Goal: Information Seeking & Learning: Learn about a topic

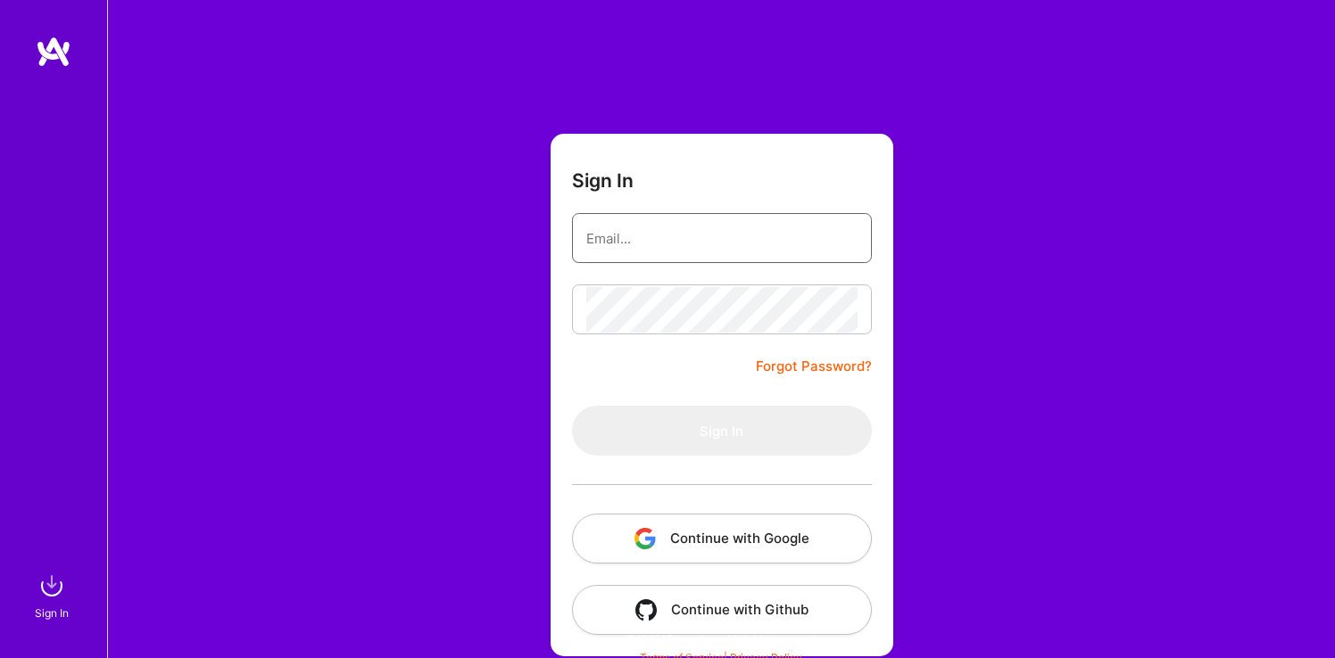
type input "[EMAIL_ADDRESS][DOMAIN_NAME]"
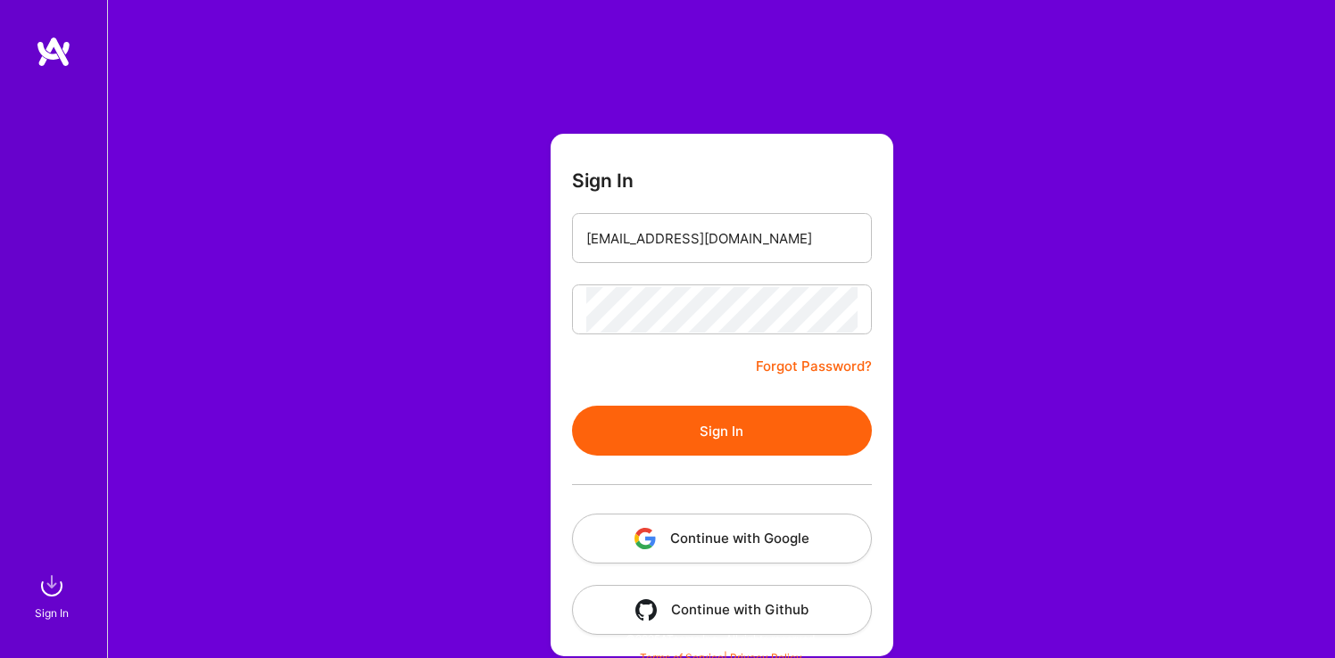
click at [750, 422] on button "Sign In" at bounding box center [722, 431] width 300 height 50
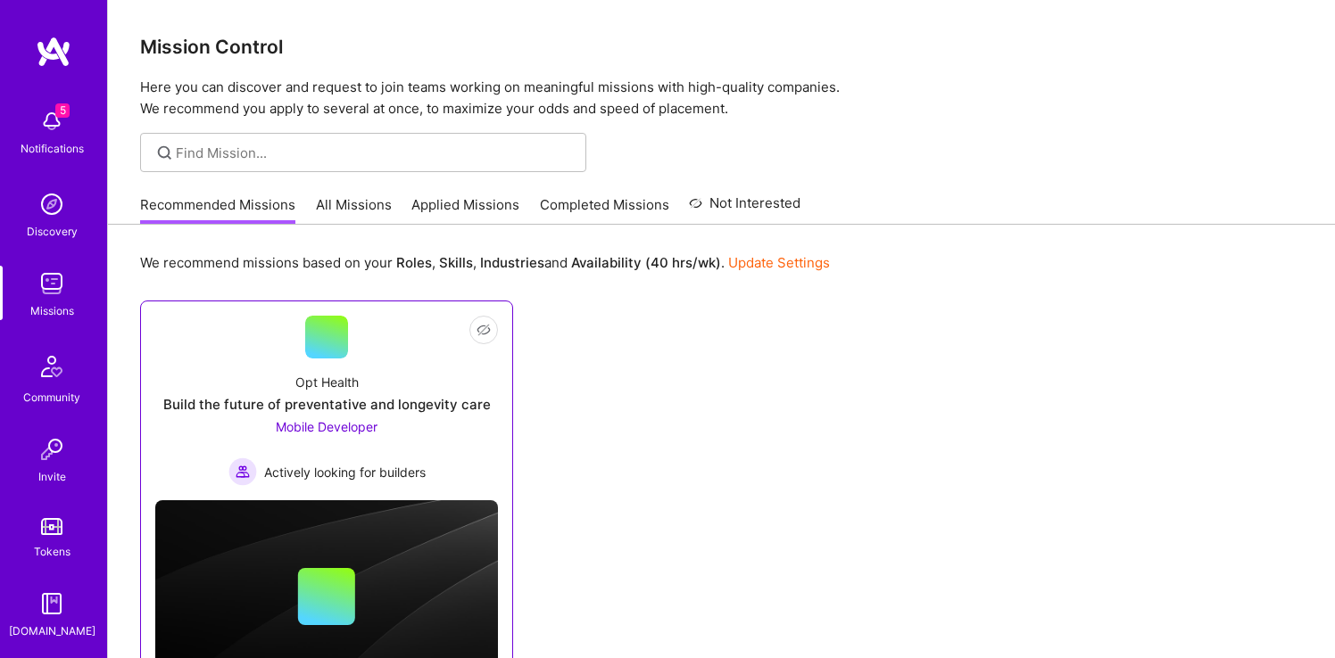
scroll to position [93, 0]
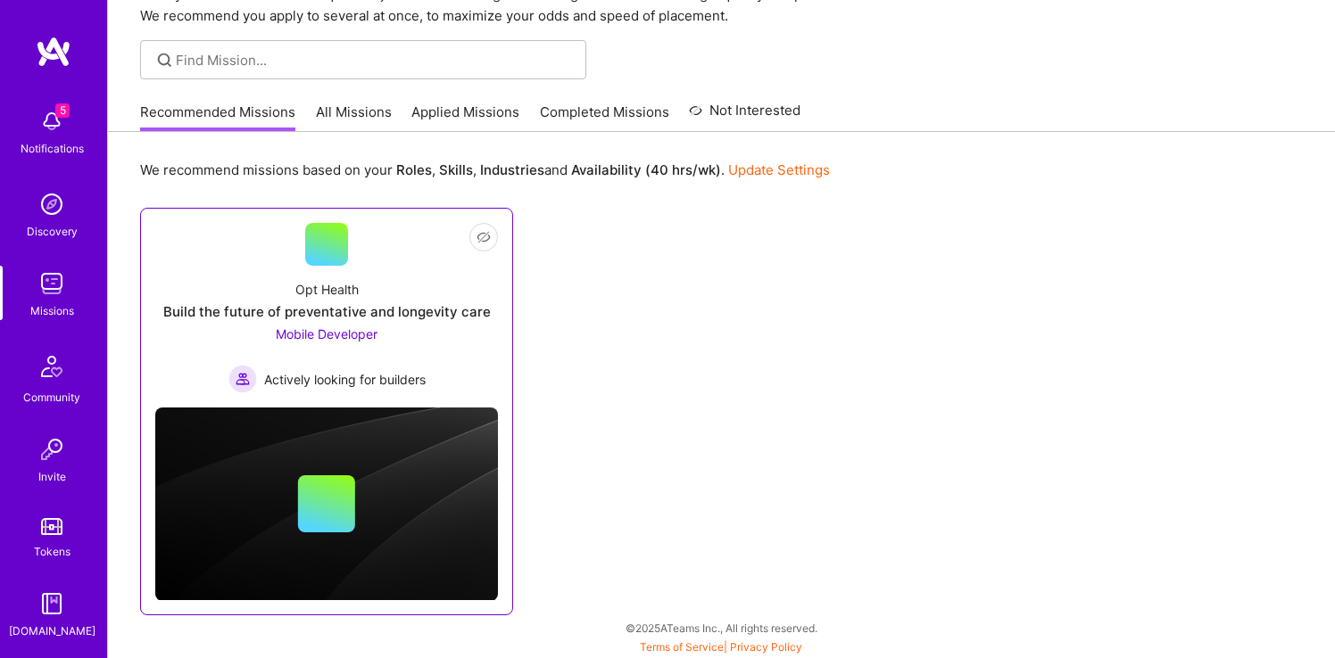
click at [444, 301] on div "Opt Health Build the future of preventative and longevity care Mobile Developer…" at bounding box center [326, 330] width 343 height 128
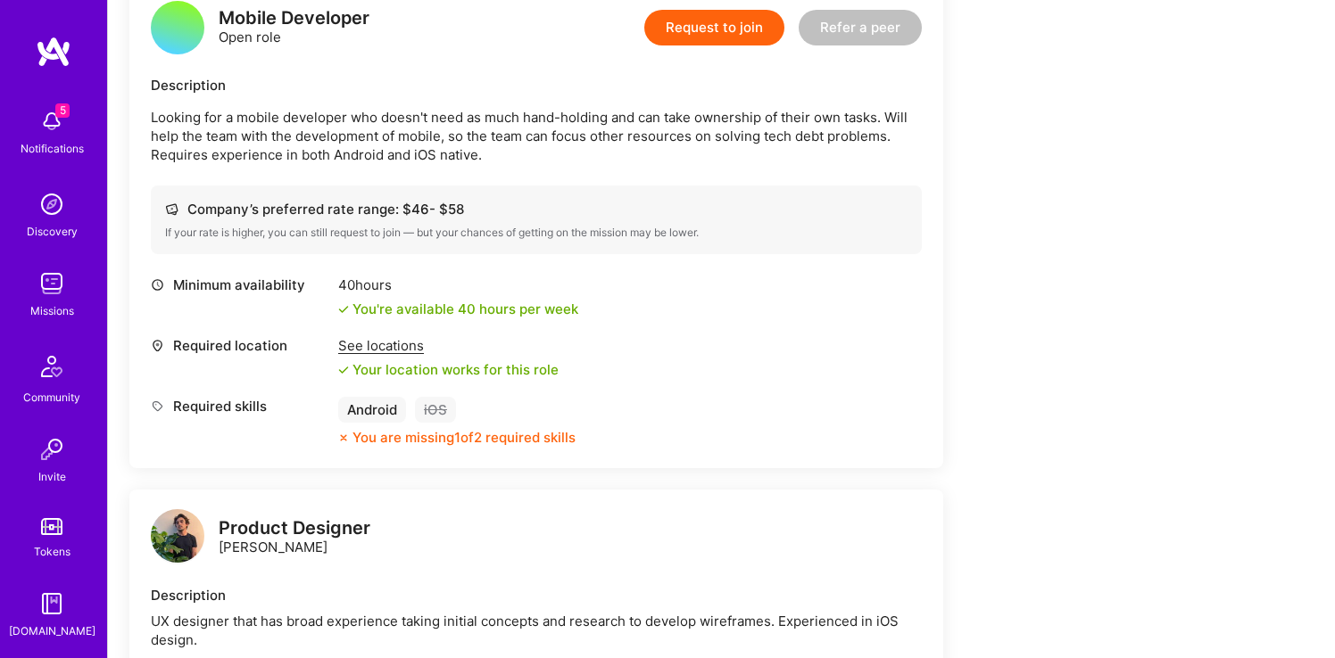
scroll to position [239, 0]
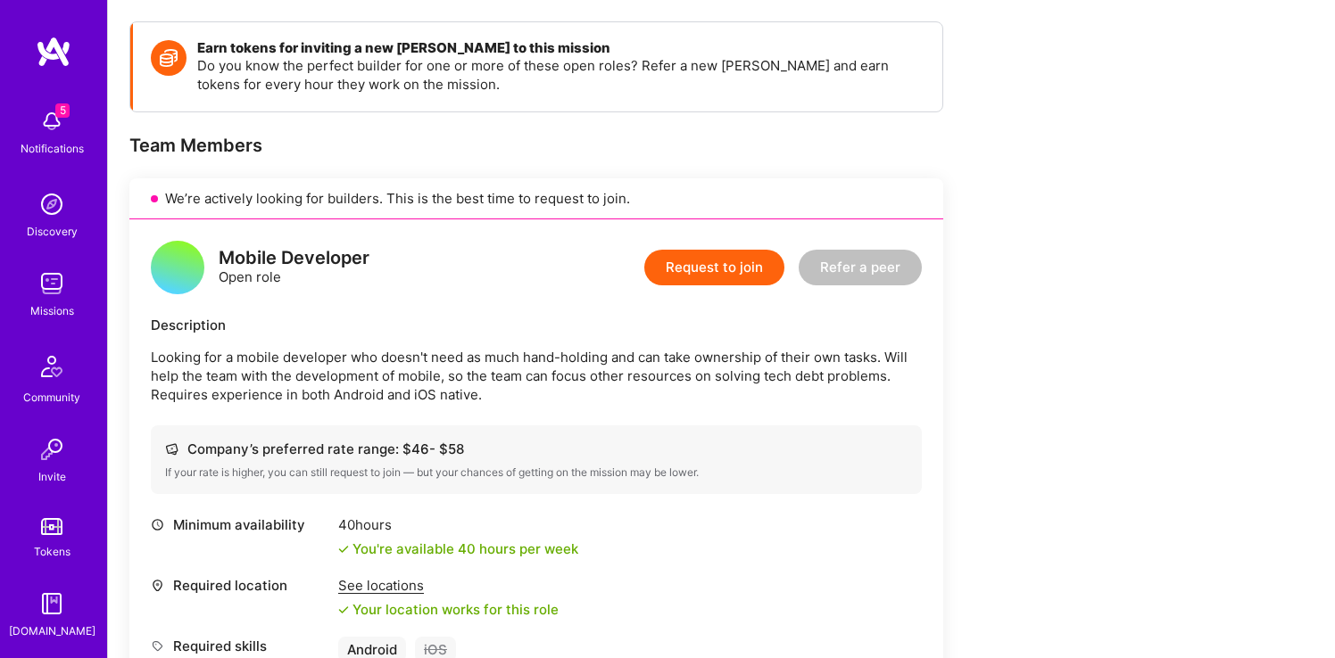
click at [420, 347] on div "Description Looking for a mobile developer who doesn't need as much hand-holdin…" at bounding box center [536, 360] width 771 height 88
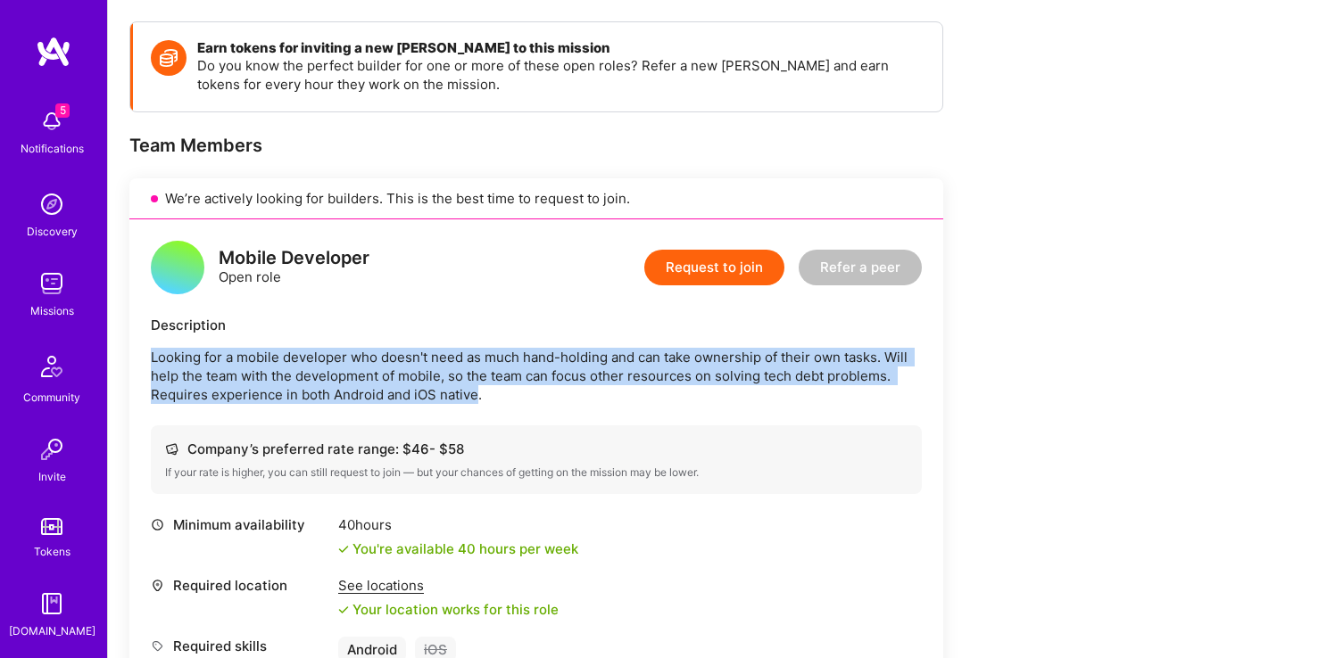
drag, startPoint x: 417, startPoint y: 332, endPoint x: 476, endPoint y: 393, distance: 85.2
click at [476, 393] on div "Description Looking for a mobile developer who doesn't need as much hand-holdin…" at bounding box center [536, 360] width 771 height 88
click at [476, 393] on p "Looking for a mobile developer who doesn't need as much hand-holding and can ta…" at bounding box center [536, 376] width 771 height 56
drag, startPoint x: 494, startPoint y: 395, endPoint x: 457, endPoint y: 328, distance: 76.7
click at [457, 328] on div "Description Looking for a mobile developer who doesn't need as much hand-holdin…" at bounding box center [536, 360] width 771 height 88
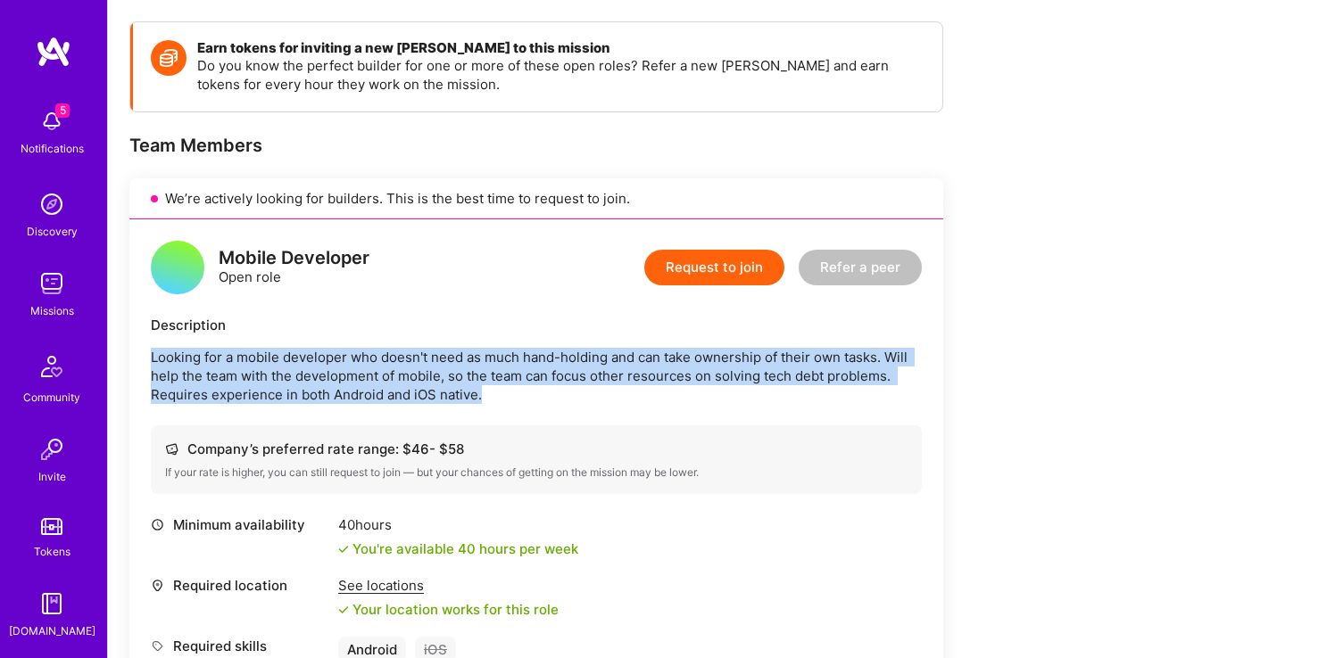
click at [457, 328] on div "Description" at bounding box center [536, 325] width 771 height 19
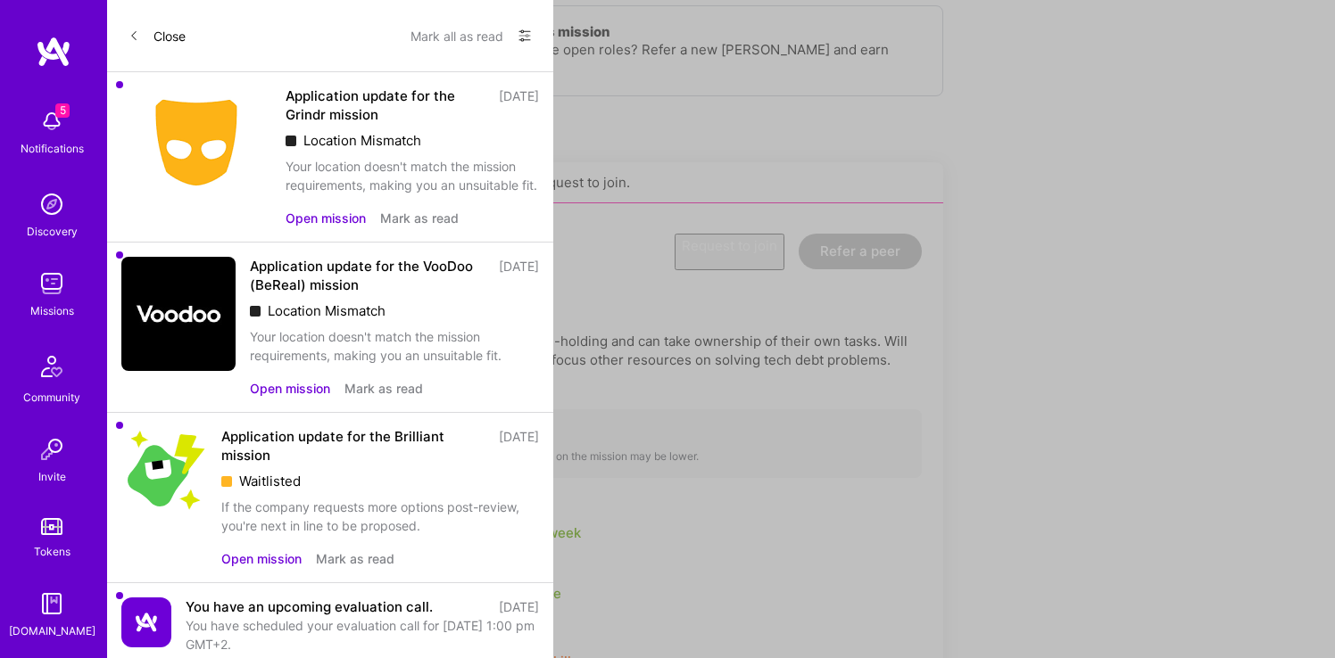
scroll to position [93, 0]
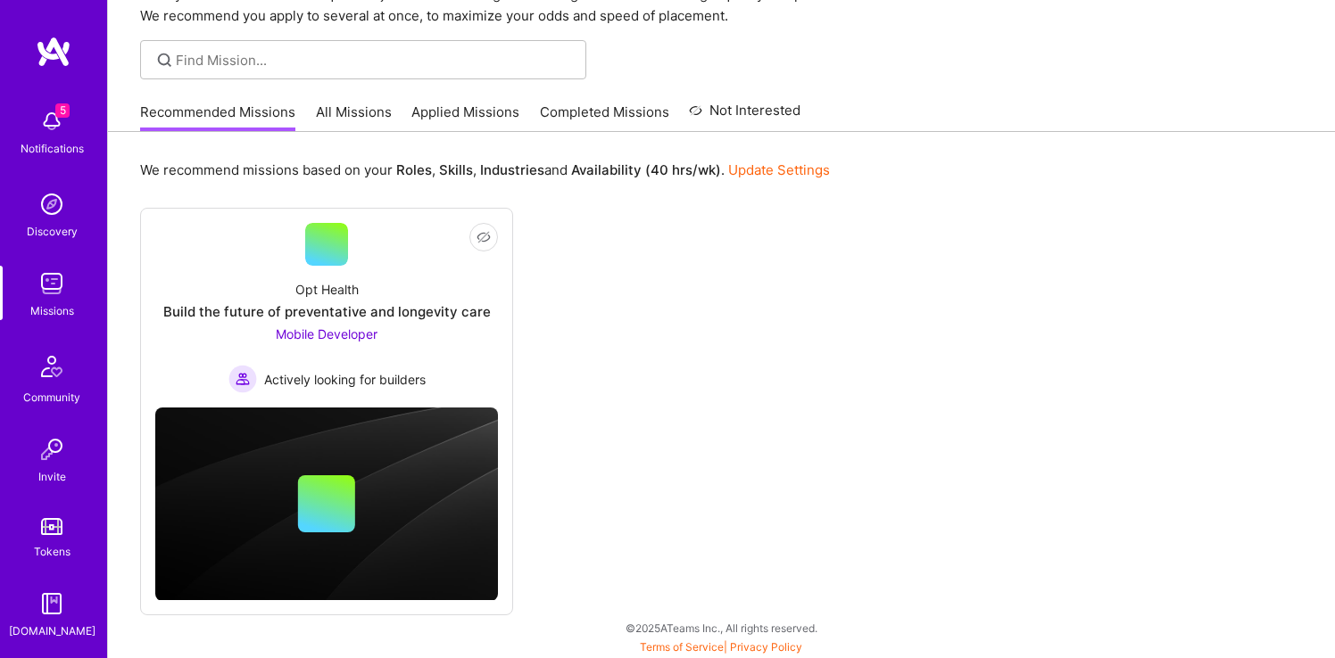
click at [353, 112] on link "All Missions" at bounding box center [354, 117] width 76 height 29
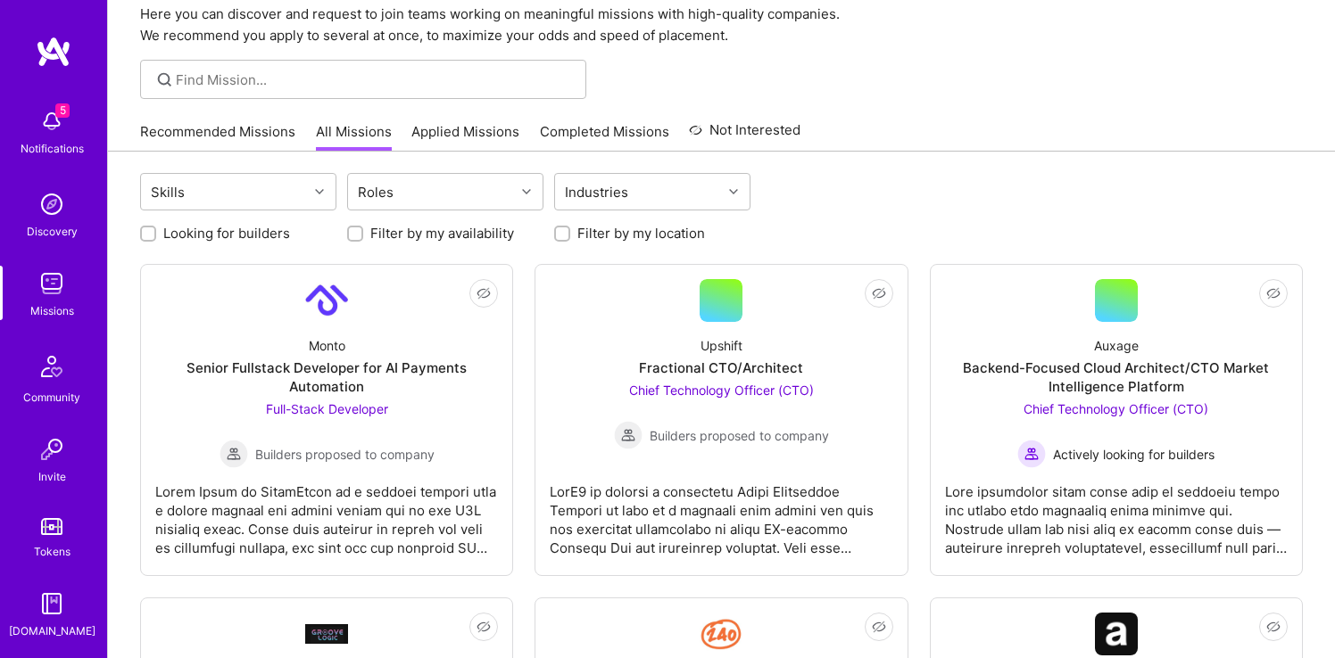
scroll to position [128, 0]
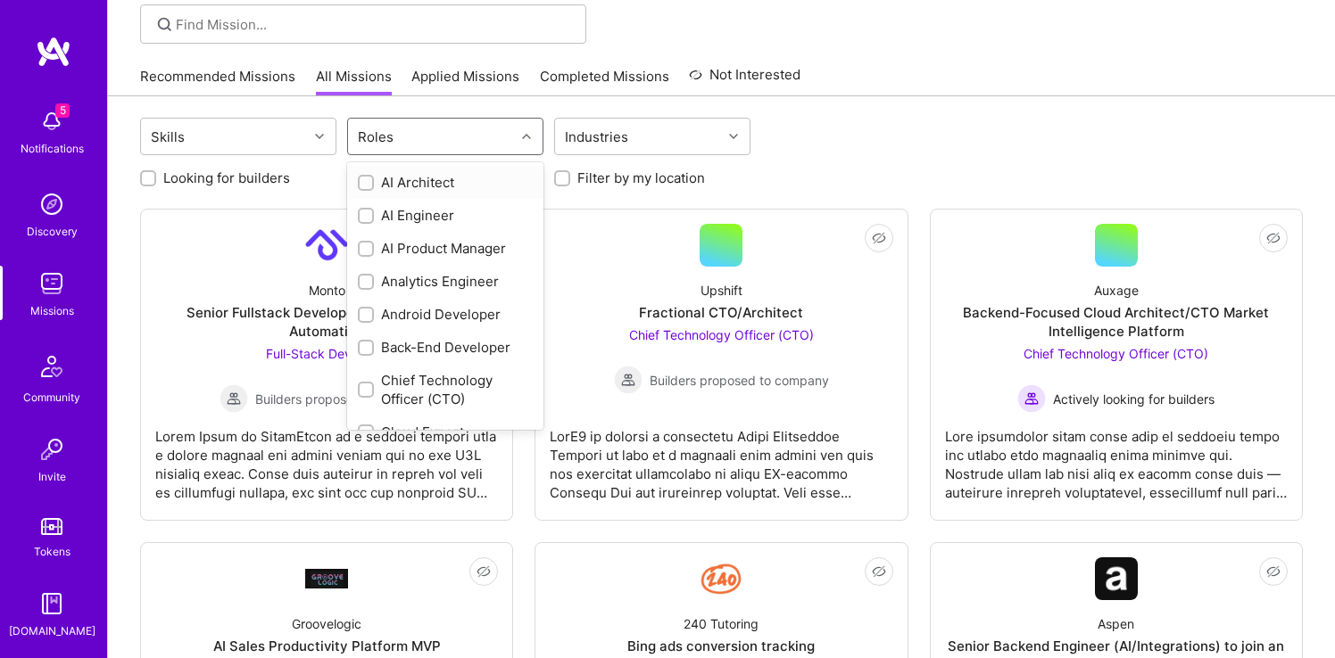
click at [454, 134] on div "Roles" at bounding box center [431, 137] width 167 height 36
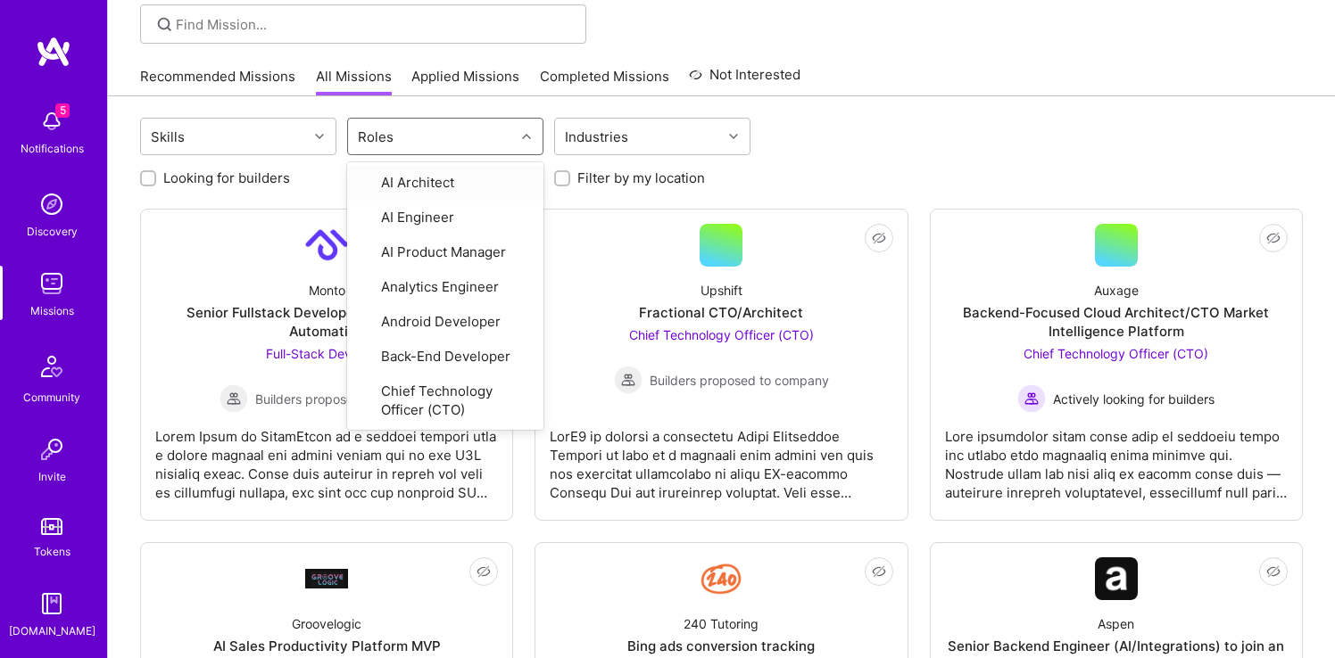
click at [454, 134] on div "Roles" at bounding box center [431, 137] width 167 height 36
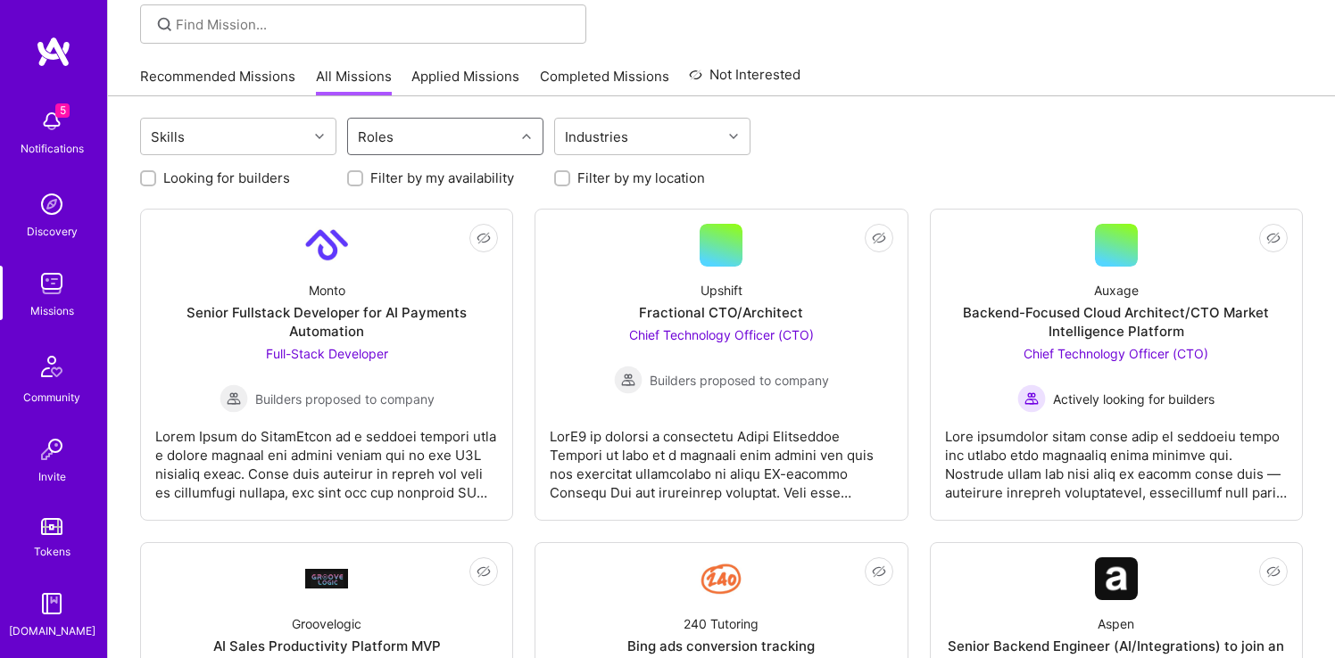
click at [454, 134] on div "Roles" at bounding box center [431, 137] width 167 height 36
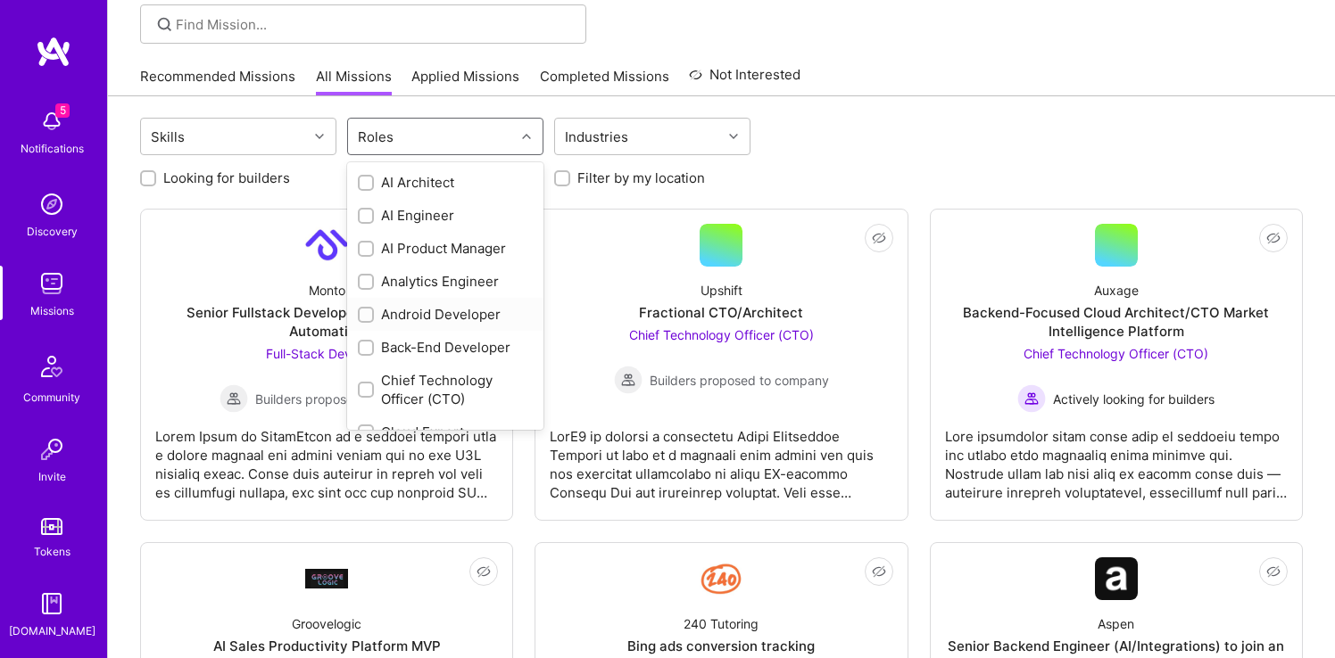
click at [368, 311] on input "checkbox" at bounding box center [367, 316] width 12 height 12
checkbox input "true"
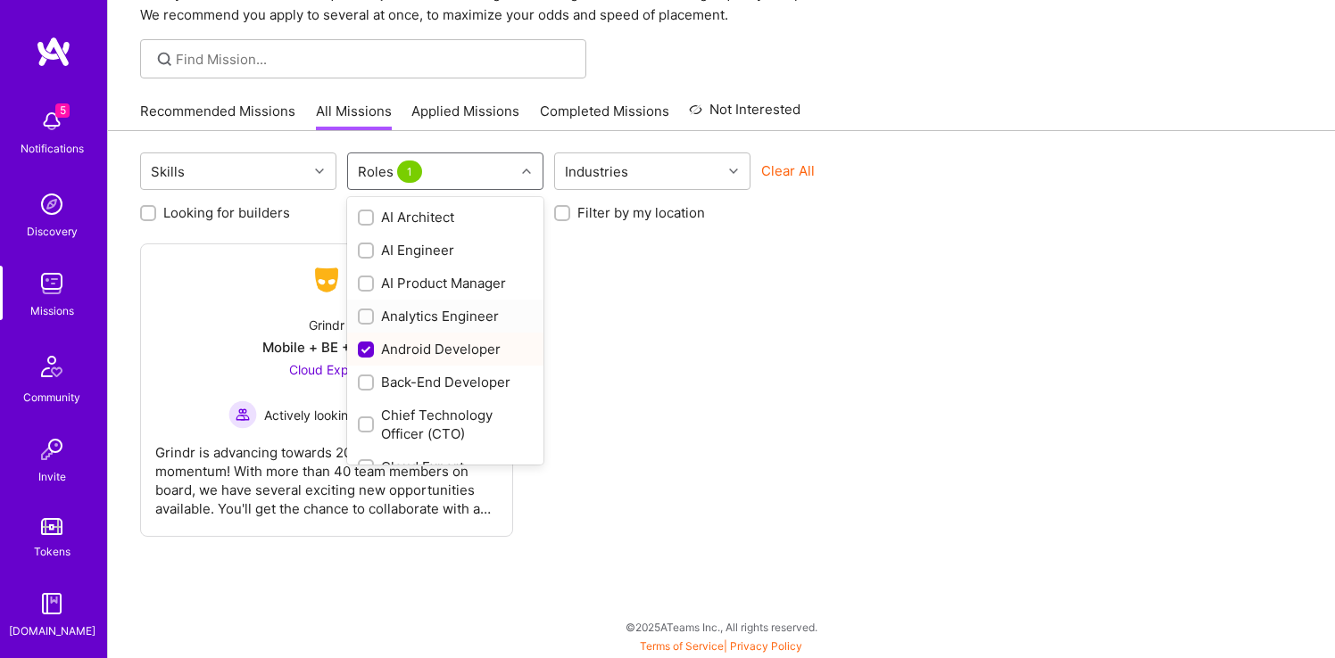
scroll to position [93, 0]
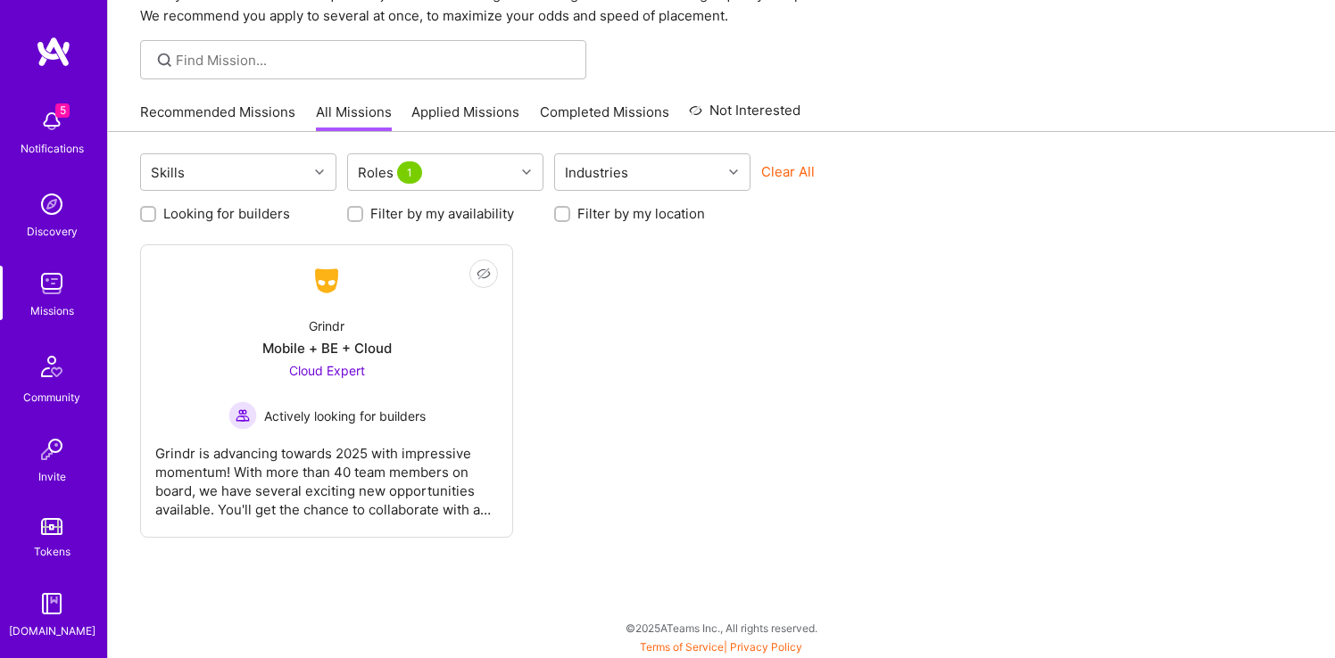
click at [896, 121] on div "Recommended Missions All Missions Applied Missions Completed Missions Not Inter…" at bounding box center [721, 112] width 1163 height 38
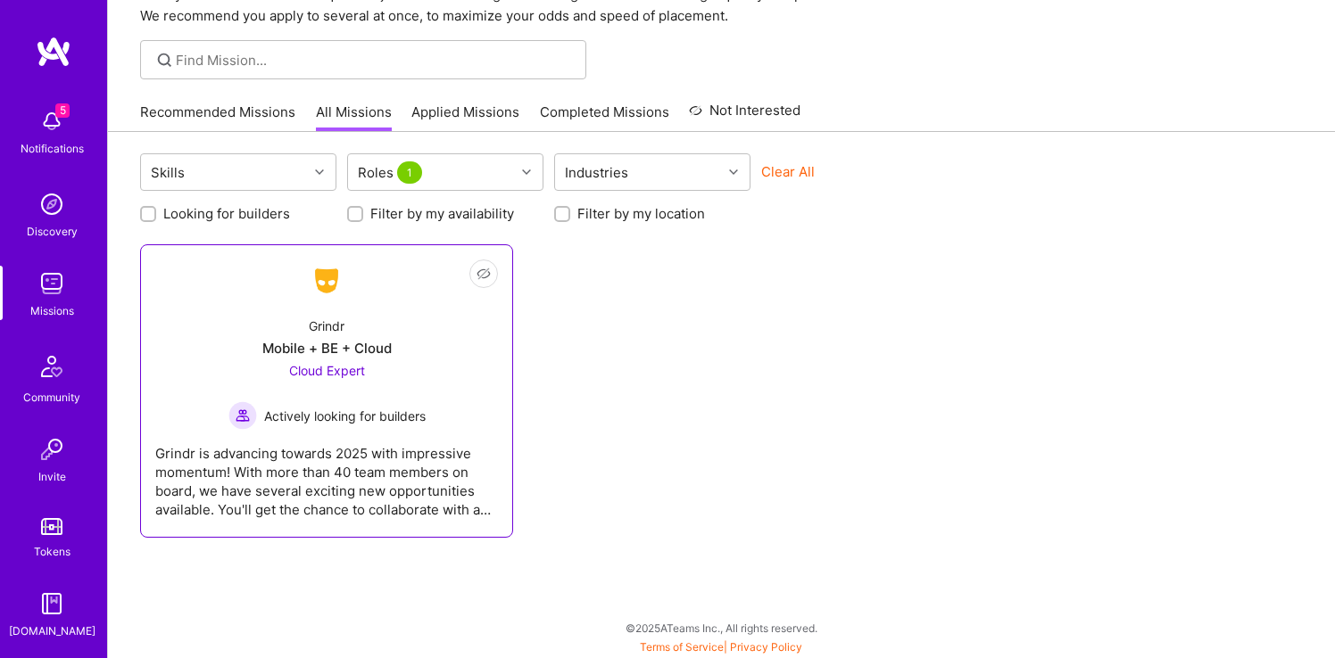
click at [409, 468] on div "Grindr is advancing towards 2025 with impressive momentum! With more than 40 te…" at bounding box center [326, 474] width 343 height 89
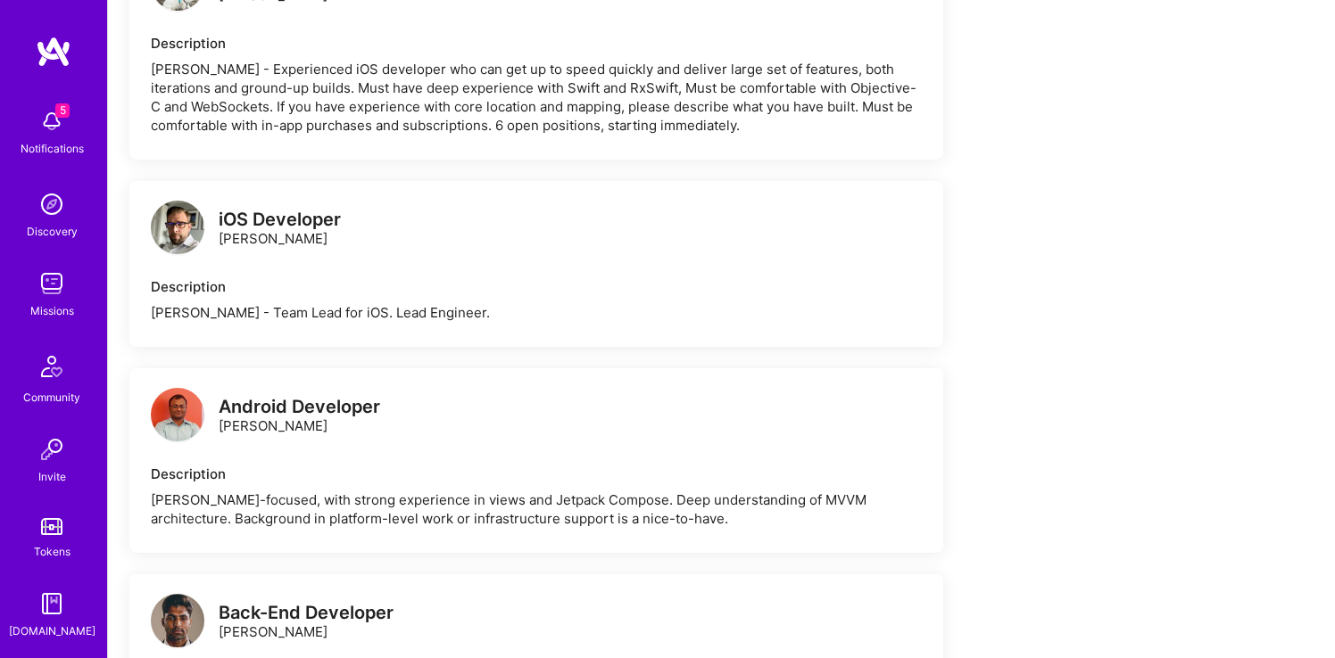
scroll to position [1235, 0]
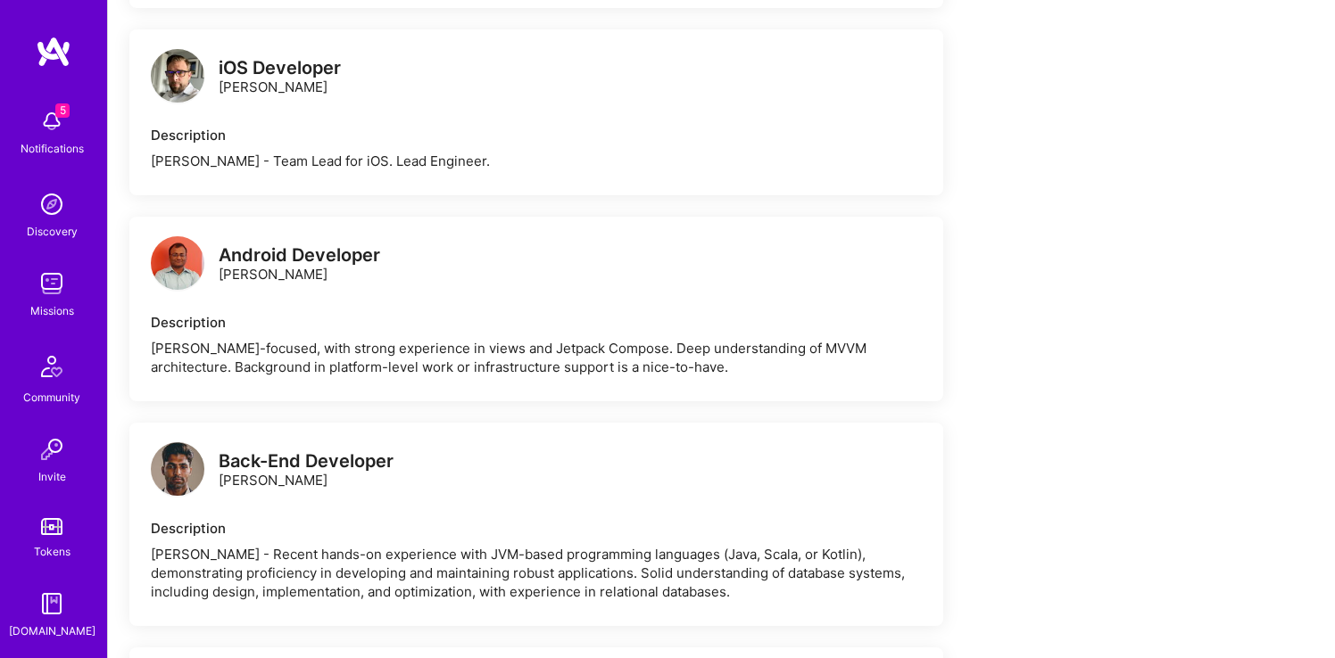
click at [393, 346] on div "[PERSON_NAME]-focused, with strong experience in views and Jetpack Compose. Dee…" at bounding box center [536, 357] width 771 height 37
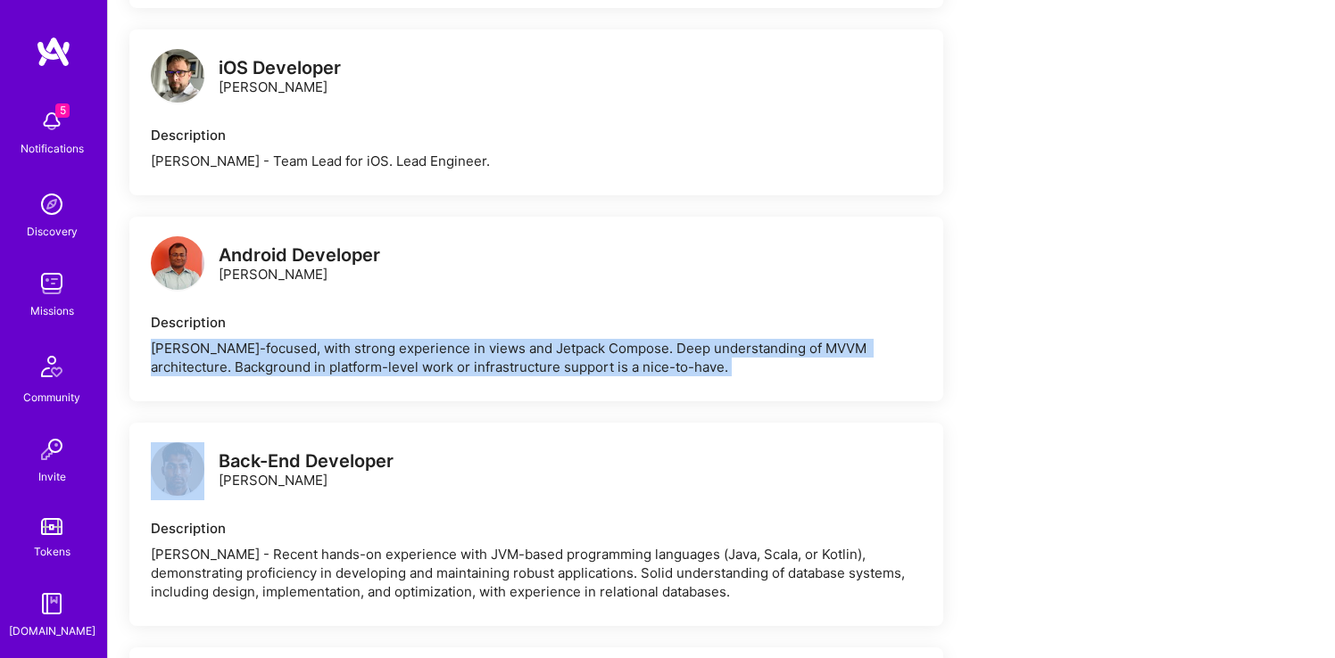
click at [393, 346] on div "[PERSON_NAME]-focused, with strong experience in views and Jetpack Compose. Dee…" at bounding box center [536, 357] width 771 height 37
